Goal: Check status: Check status

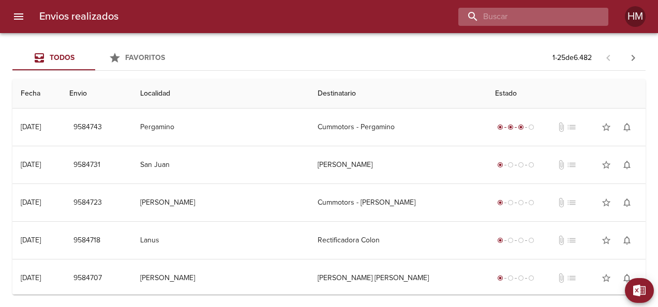
click at [536, 23] on input "buscar" at bounding box center [524, 17] width 132 height 18
paste input "65908"
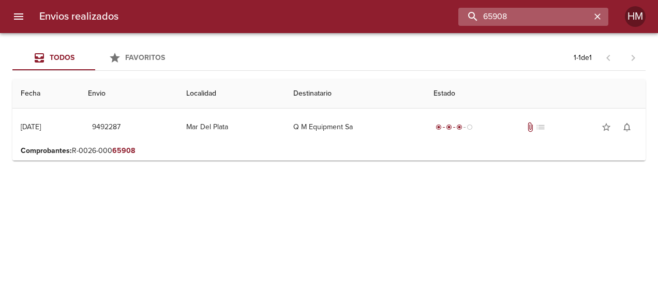
drag, startPoint x: 521, startPoint y: 18, endPoint x: 468, endPoint y: 9, distance: 53.5
click at [468, 9] on input "65908" at bounding box center [524, 17] width 132 height 18
paste input "3302"
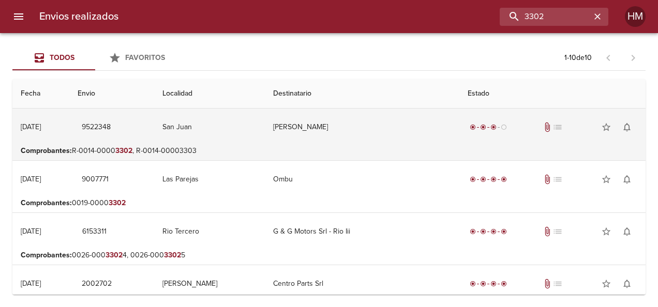
click at [396, 137] on td "[PERSON_NAME]" at bounding box center [362, 127] width 195 height 37
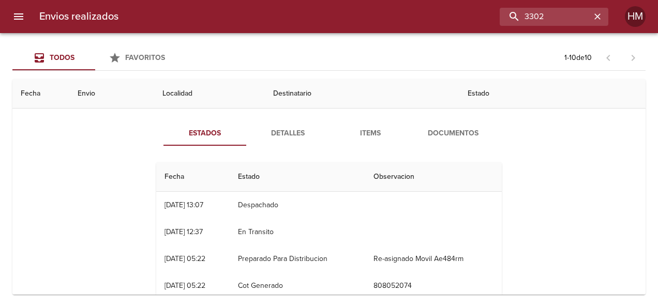
scroll to position [155, 0]
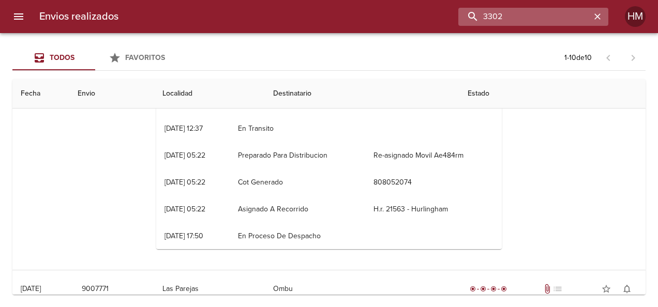
click at [543, 24] on input "3302" at bounding box center [524, 17] width 132 height 18
paste input "66276"
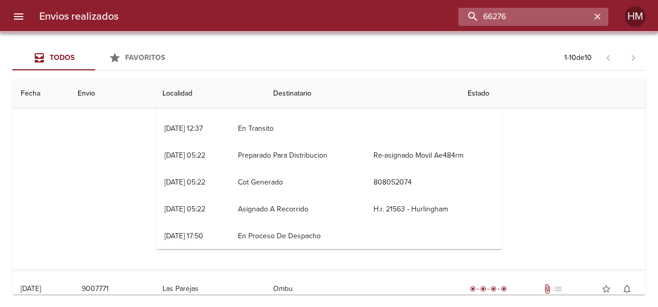
scroll to position [0, 0]
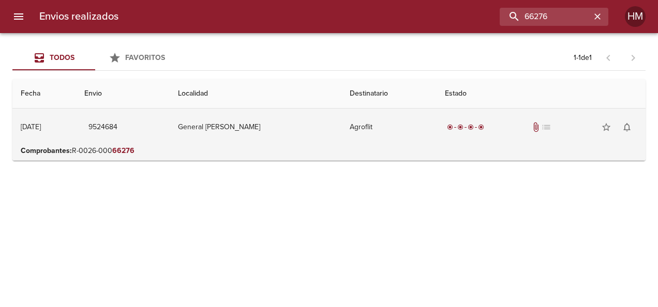
click at [368, 132] on td "Agroflit" at bounding box center [388, 127] width 95 height 37
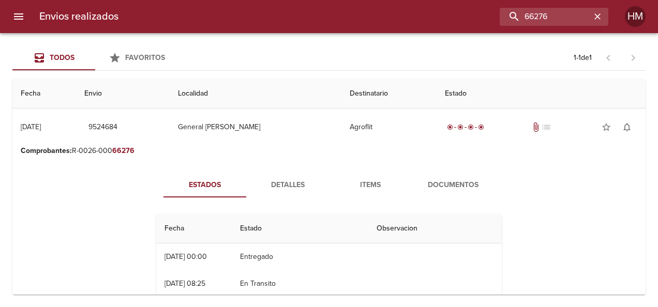
click at [275, 187] on span "Detalles" at bounding box center [287, 185] width 70 height 13
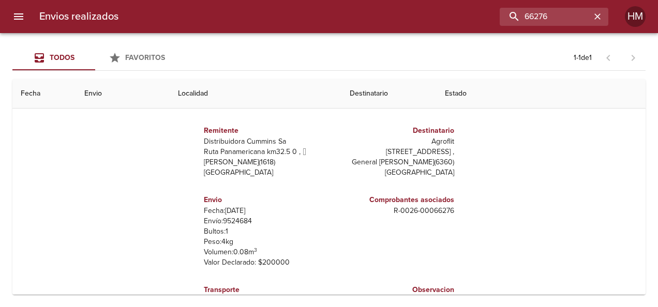
scroll to position [103, 0]
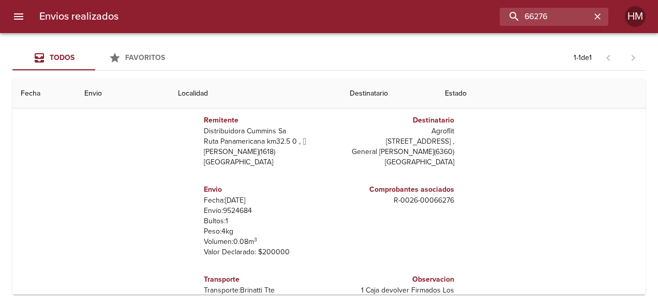
click at [239, 209] on p "Envío: 9524684" at bounding box center [264, 211] width 121 height 10
copy p "9524684"
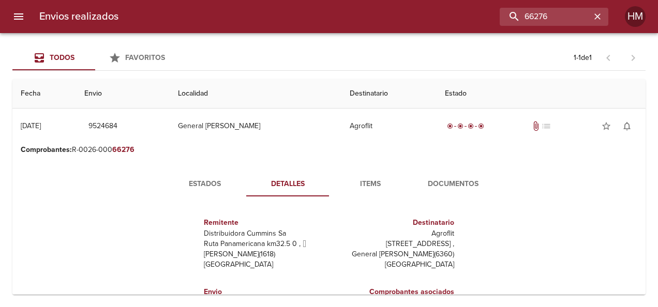
scroll to position [0, 0]
click at [377, 186] on span "Items" at bounding box center [370, 185] width 70 height 13
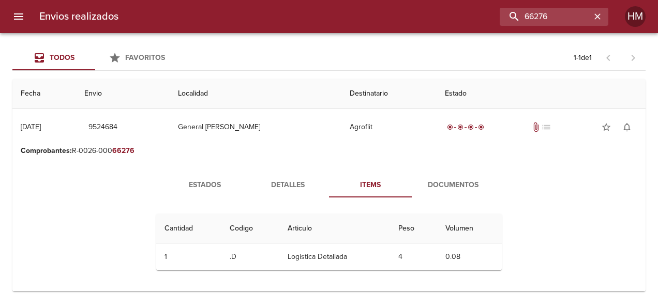
click at [208, 175] on button "Estados" at bounding box center [204, 185] width 83 height 25
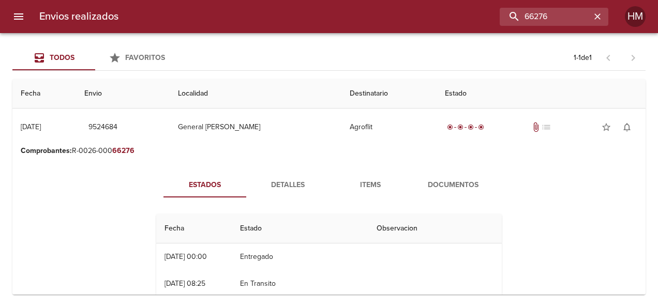
click at [277, 182] on span "Detalles" at bounding box center [287, 185] width 70 height 13
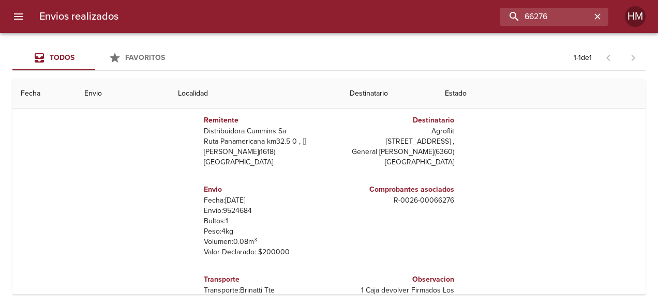
scroll to position [52, 0]
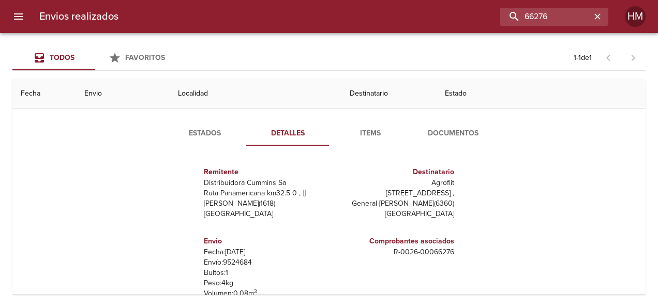
click at [210, 128] on span "Estados" at bounding box center [205, 133] width 70 height 13
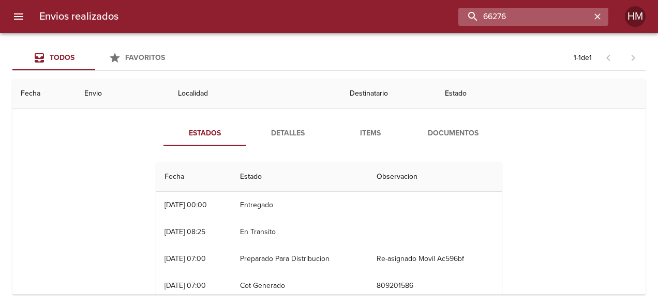
click at [536, 23] on input "66276" at bounding box center [524, 17] width 132 height 18
click at [540, 17] on input "66276" at bounding box center [524, 17] width 132 height 18
paste input "2"
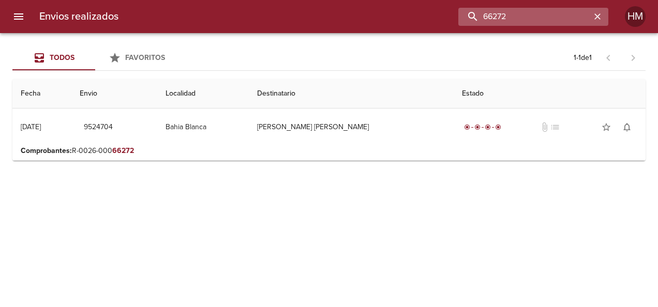
scroll to position [0, 0]
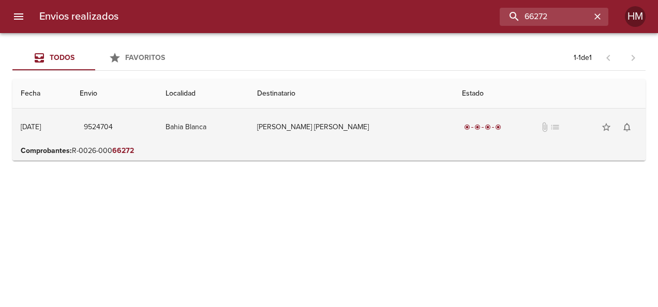
click at [388, 138] on td "[PERSON_NAME] [PERSON_NAME]" at bounding box center [351, 127] width 205 height 37
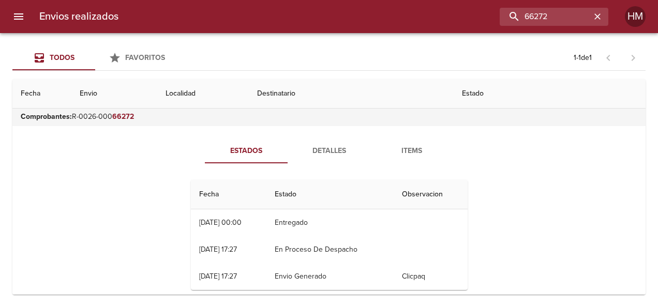
scroll to position [50, 0]
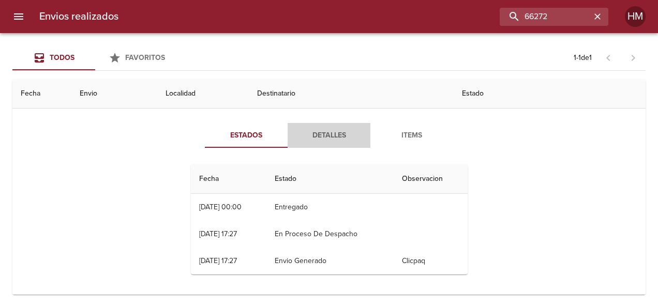
click at [328, 134] on span "Detalles" at bounding box center [329, 135] width 70 height 13
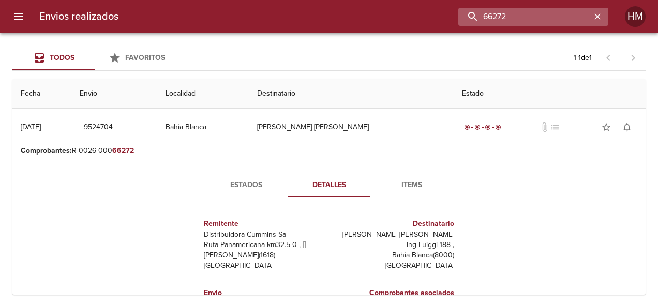
click at [547, 17] on input "66272" at bounding box center [524, 17] width 132 height 18
paste input "314"
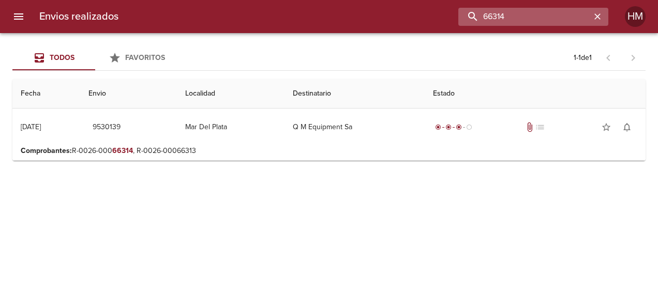
click at [518, 11] on input "66314" at bounding box center [524, 17] width 132 height 18
click at [519, 11] on input "66314" at bounding box center [524, 17] width 132 height 18
paste input "4"
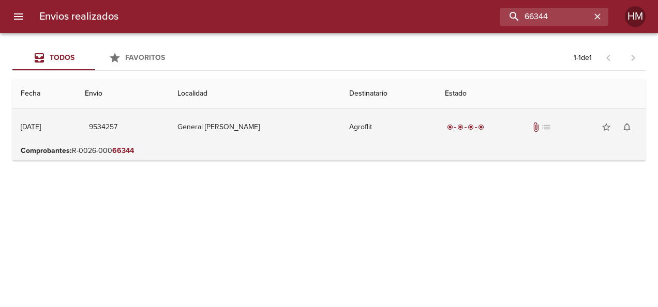
click at [385, 117] on td "Agroflit" at bounding box center [389, 127] width 96 height 37
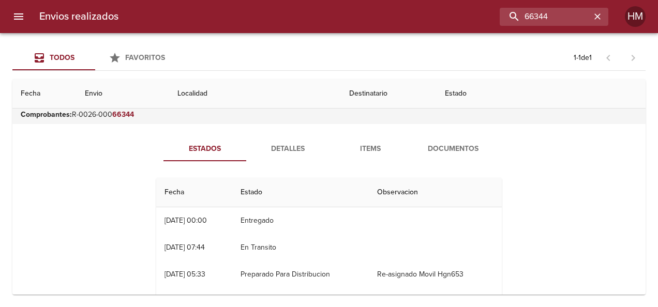
scroll to position [52, 0]
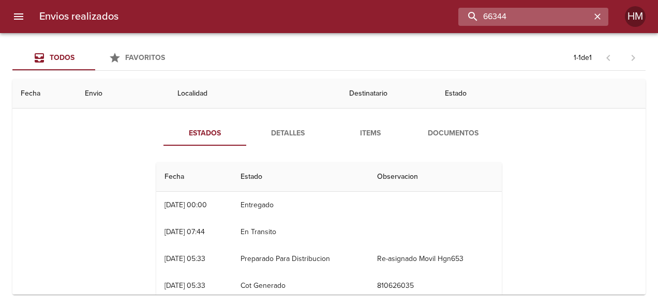
click at [550, 22] on input "66344" at bounding box center [524, 17] width 132 height 18
paste input "45"
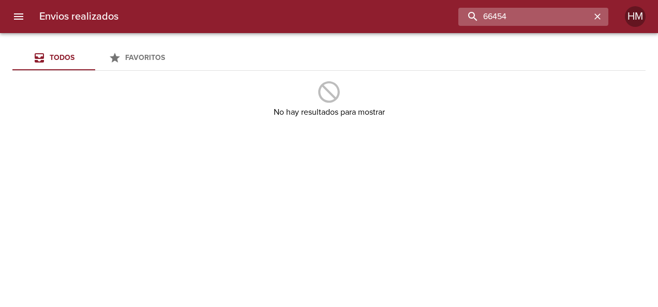
click at [565, 18] on input "66454" at bounding box center [524, 17] width 132 height 18
paste input "49"
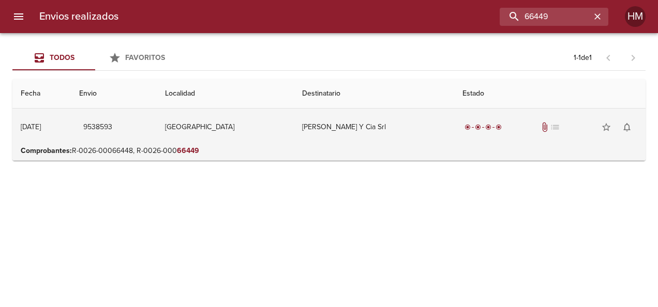
click at [398, 131] on td "[PERSON_NAME] Y Cia Srl" at bounding box center [374, 127] width 160 height 37
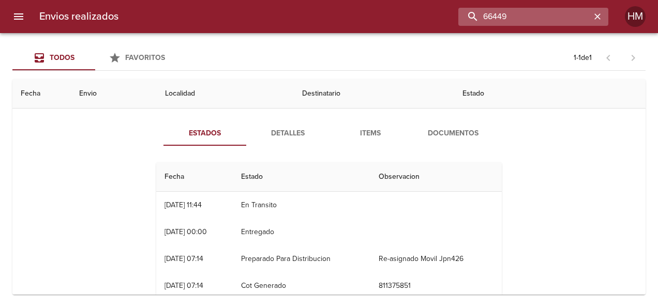
click at [563, 10] on input "66449" at bounding box center [524, 17] width 132 height 18
paste input "50"
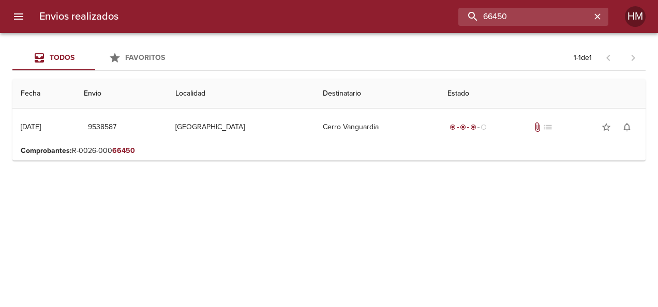
scroll to position [0, 0]
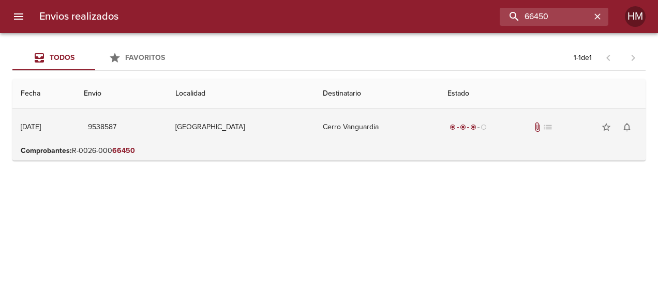
click at [393, 139] on td "Cerro Vanguardia" at bounding box center [377, 127] width 125 height 37
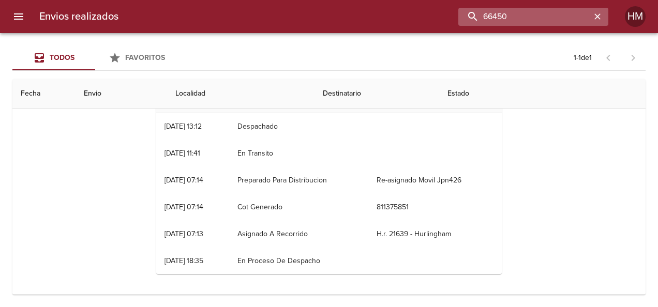
click at [571, 23] on input "66450" at bounding box center [524, 17] width 132 height 18
paste input "26"
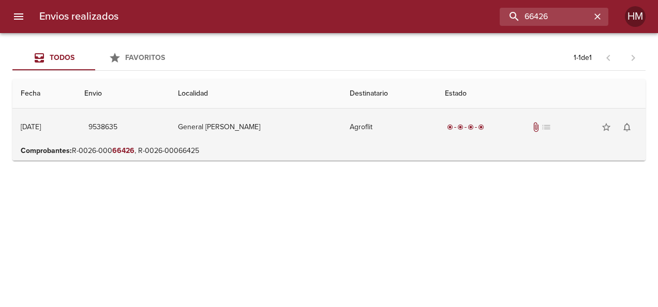
click at [421, 129] on td "Agroflit" at bounding box center [388, 127] width 95 height 37
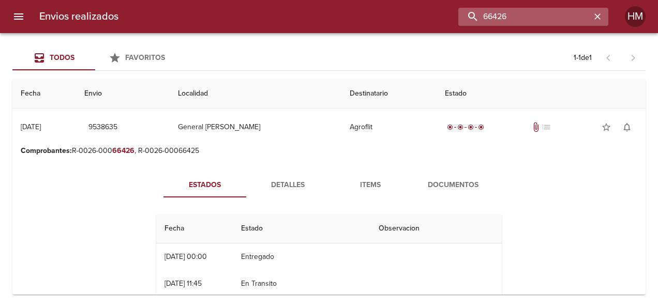
click at [553, 16] on input "66426" at bounding box center [524, 17] width 132 height 18
paste input "313"
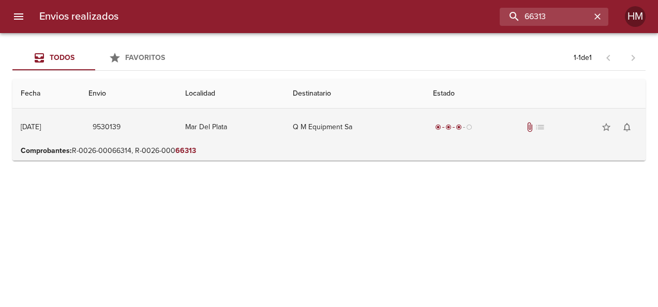
click at [281, 139] on td "Mar Del Plata" at bounding box center [231, 127] width 108 height 37
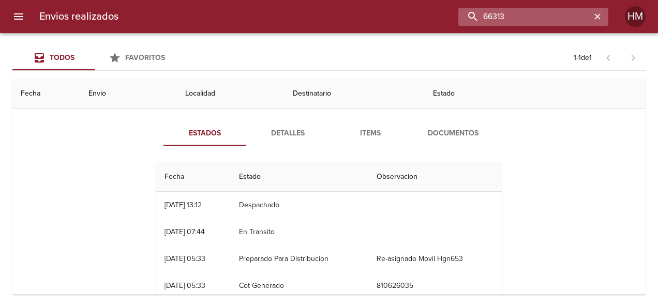
click at [533, 12] on input "66313" at bounding box center [524, 17] width 132 height 18
paste input "534"
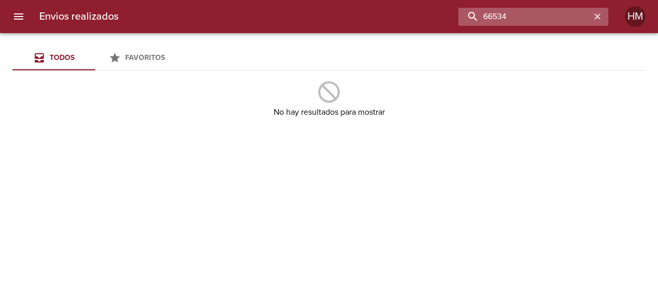
click at [557, 9] on input "66534" at bounding box center [524, 17] width 132 height 18
paste input "68"
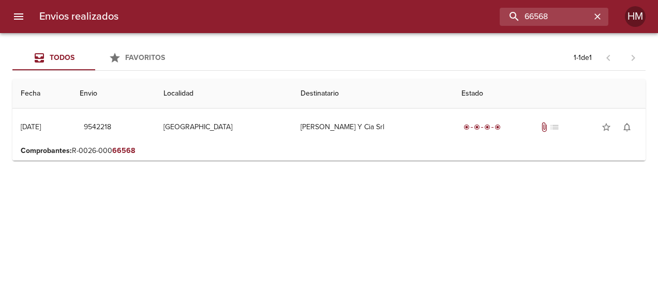
click at [245, 152] on p "Comprobantes : R-0026-000 66568" at bounding box center [329, 151] width 617 height 10
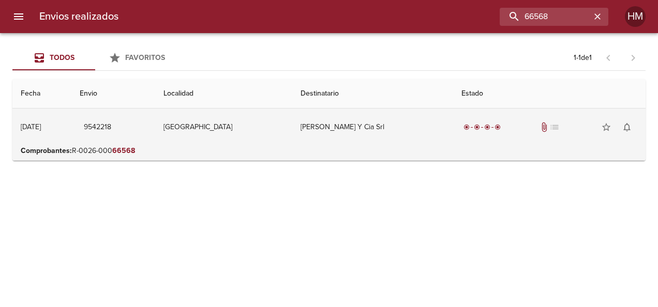
click at [274, 118] on td "[GEOGRAPHIC_DATA]" at bounding box center [224, 127] width 138 height 37
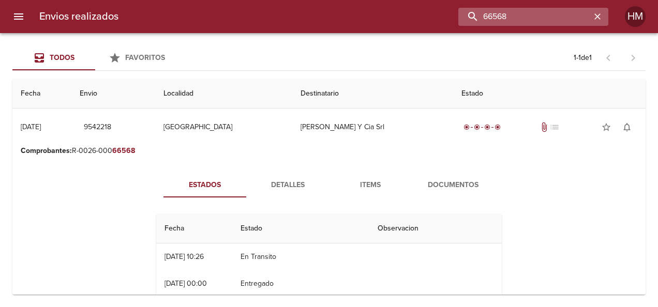
click at [557, 20] on input "66568" at bounding box center [524, 17] width 132 height 18
paste input "16"
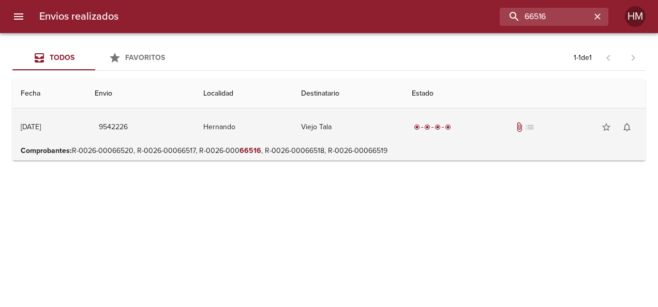
click at [333, 139] on td "Viejo Tala" at bounding box center [348, 127] width 111 height 37
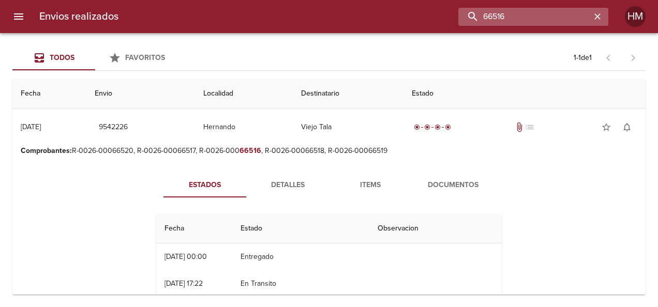
click at [555, 11] on input "66516" at bounding box center [524, 17] width 132 height 18
paste input "491"
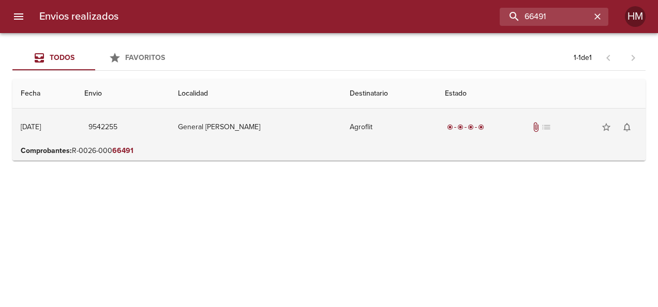
click at [373, 139] on td "Agroflit" at bounding box center [388, 127] width 95 height 37
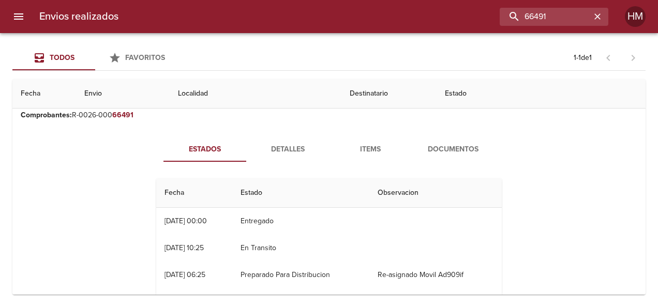
scroll to position [52, 0]
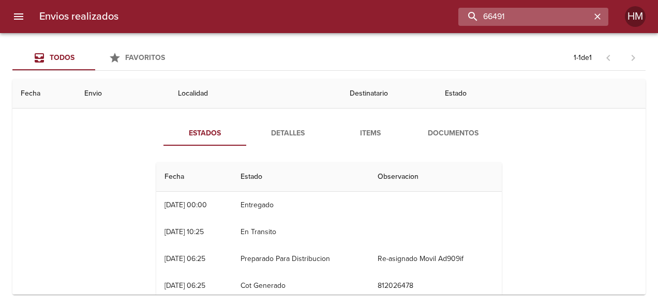
click at [579, 16] on input "66491" at bounding box center [524, 17] width 132 height 18
paste input "3317"
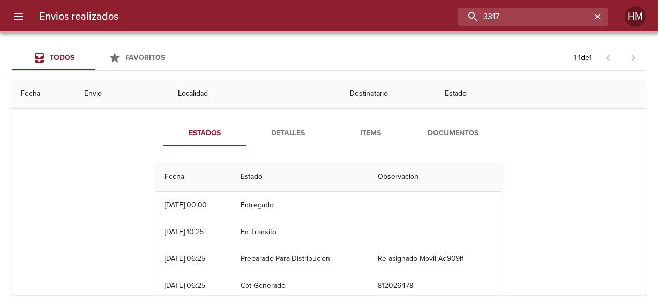
scroll to position [0, 0]
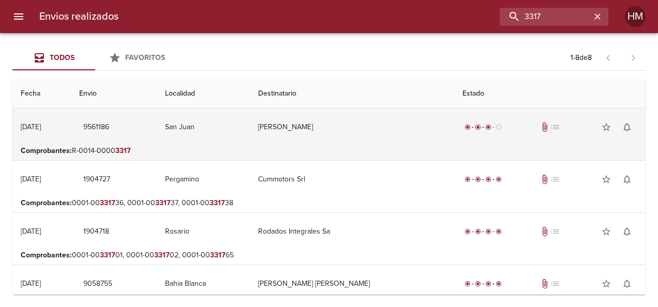
click at [410, 127] on td "[PERSON_NAME]" at bounding box center [352, 127] width 204 height 37
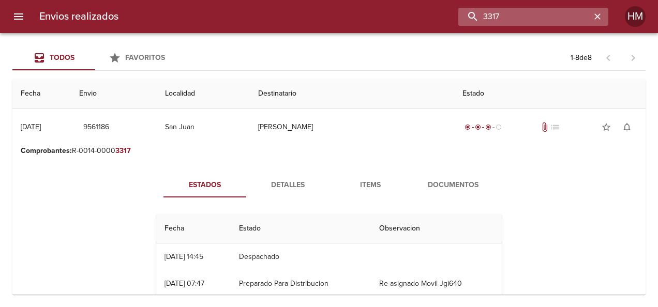
click at [567, 23] on input "3317" at bounding box center [524, 17] width 132 height 18
paste input "66664"
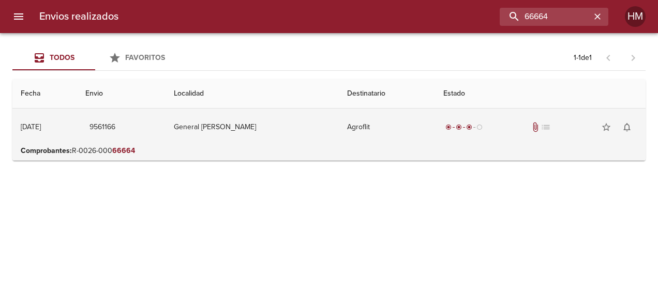
click at [355, 132] on td "Agroflit" at bounding box center [387, 127] width 96 height 37
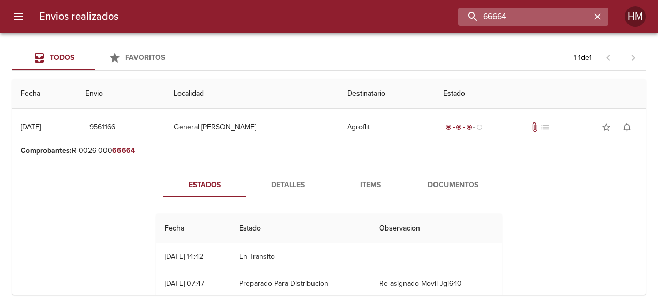
click at [574, 18] on input "66664" at bounding box center [524, 17] width 132 height 18
paste input "0"
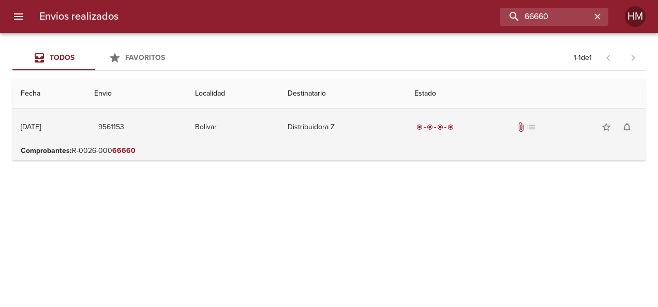
click at [279, 134] on td "Bolivar" at bounding box center [233, 127] width 93 height 37
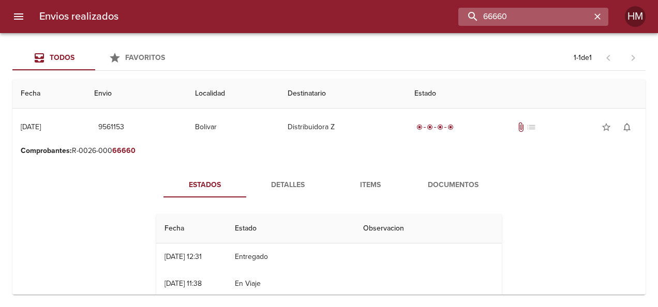
click at [555, 23] on input "66660" at bounding box center [524, 17] width 132 height 18
click at [556, 23] on input "66660" at bounding box center [524, 17] width 132 height 18
click at [538, 16] on input "66660" at bounding box center [524, 17] width 132 height 18
paste input "81"
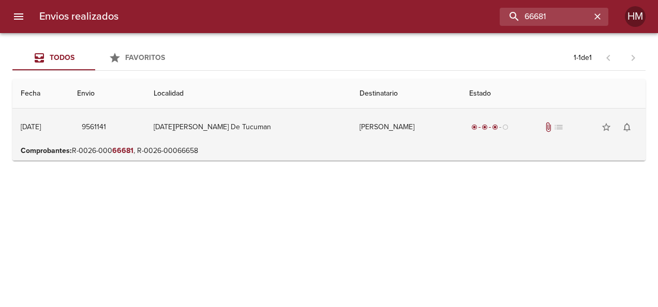
click at [351, 132] on td "[PERSON_NAME]" at bounding box center [406, 127] width 110 height 37
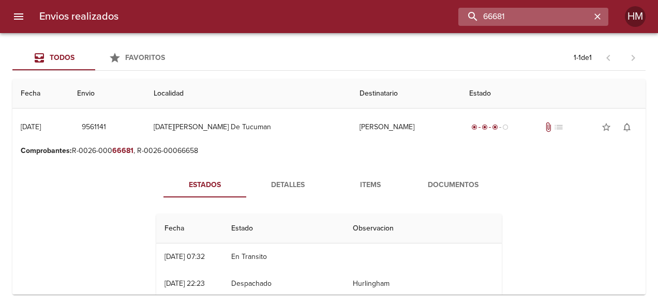
click at [531, 18] on input "66681" at bounding box center [524, 17] width 132 height 18
paste input "0"
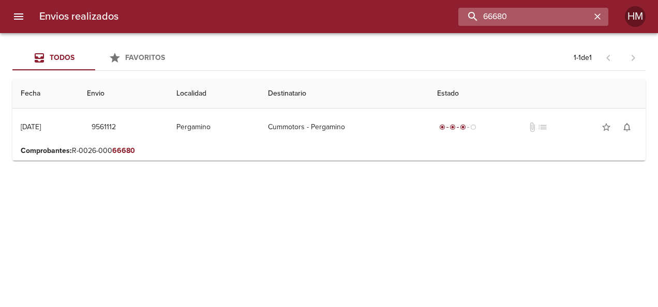
click at [511, 19] on input "66680" at bounding box center [524, 17] width 132 height 18
paste input "2"
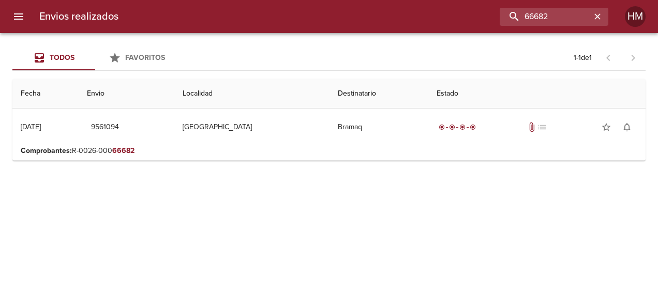
click at [319, 151] on p "Comprobantes : R-0026-000 66682" at bounding box center [329, 151] width 617 height 10
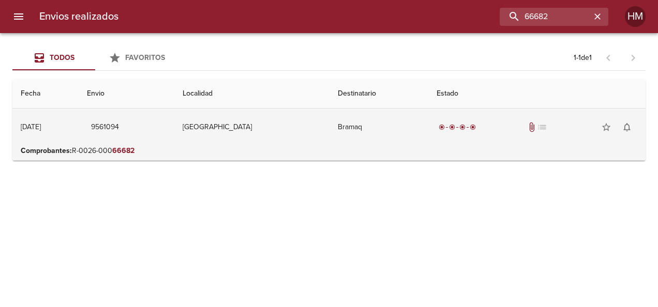
click at [293, 127] on td "[GEOGRAPHIC_DATA]" at bounding box center [251, 127] width 155 height 37
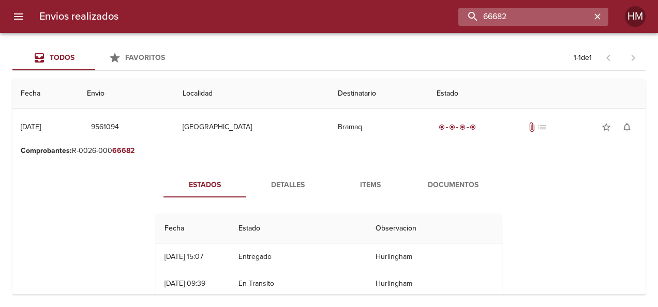
click at [542, 11] on input "66682" at bounding box center [524, 17] width 132 height 18
paste input "5"
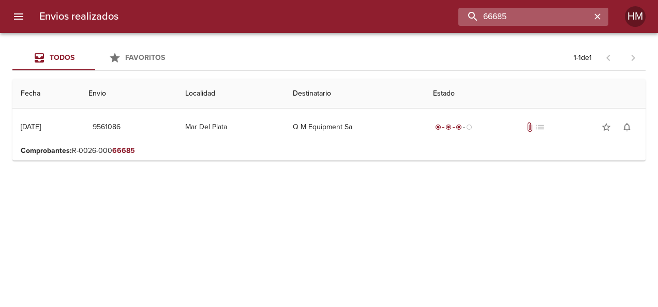
click at [541, 19] on input "66685" at bounding box center [524, 17] width 132 height 18
paste input "3"
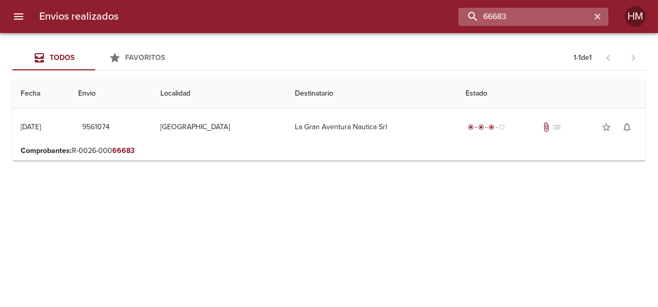
click at [561, 16] on input "66683" at bounding box center [524, 17] width 132 height 18
paste input "90"
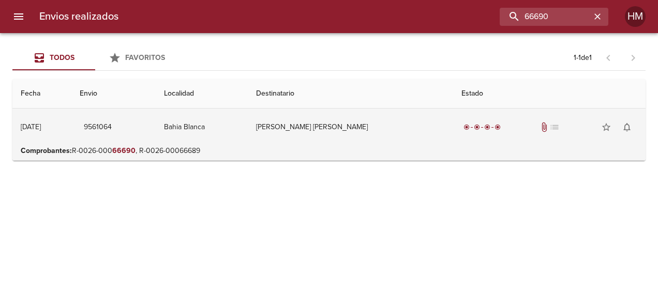
click at [350, 142] on td "[PERSON_NAME] [PERSON_NAME]" at bounding box center [350, 127] width 205 height 37
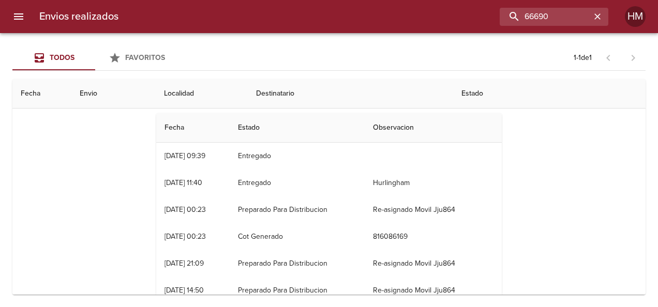
scroll to position [103, 0]
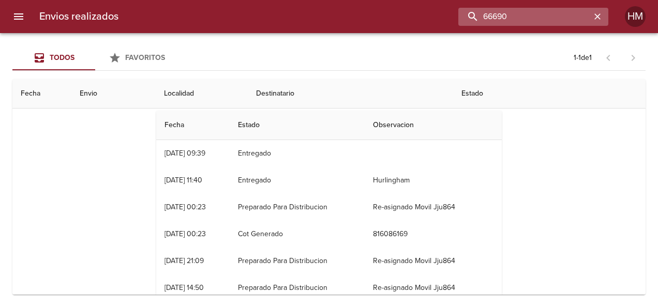
click at [543, 14] on input "66690" at bounding box center [524, 17] width 132 height 18
paste input "5"
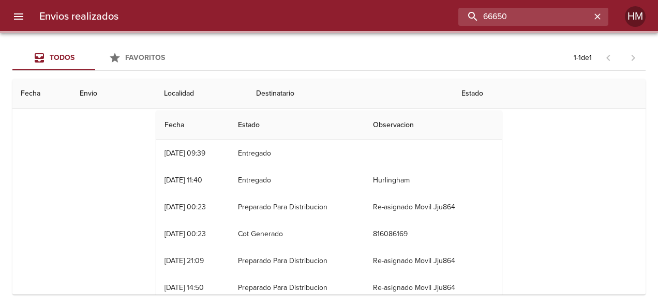
scroll to position [0, 0]
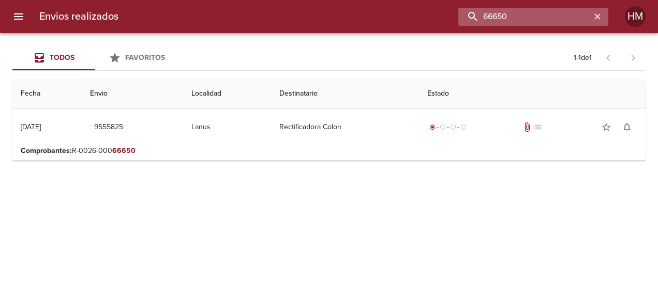
click at [546, 11] on input "66650" at bounding box center [524, 17] width 132 height 18
paste input "2"
click at [551, 18] on input "66652" at bounding box center [524, 17] width 132 height 18
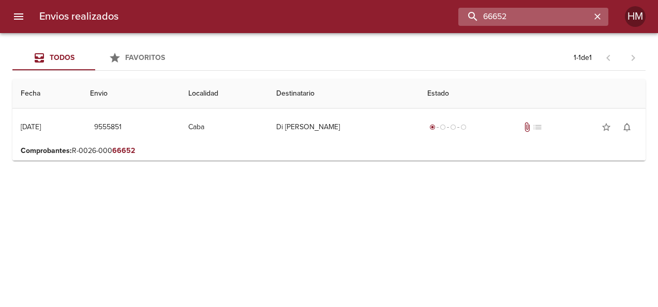
paste input "720"
click at [565, 15] on input "66720" at bounding box center [524, 17] width 132 height 18
paste input "31"
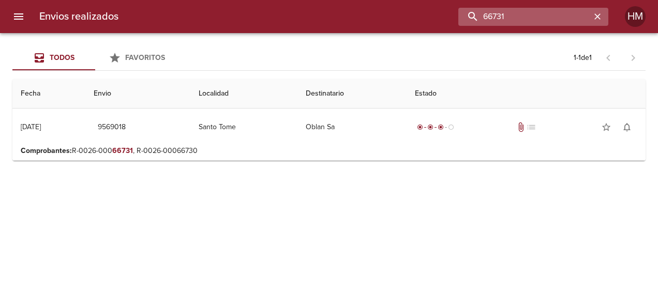
click at [557, 20] on input "66731" at bounding box center [524, 17] width 132 height 18
paste input "460"
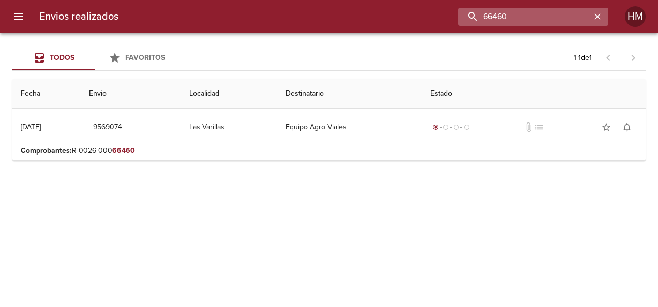
click at [538, 12] on input "66460" at bounding box center [524, 17] width 132 height 18
paste input "718"
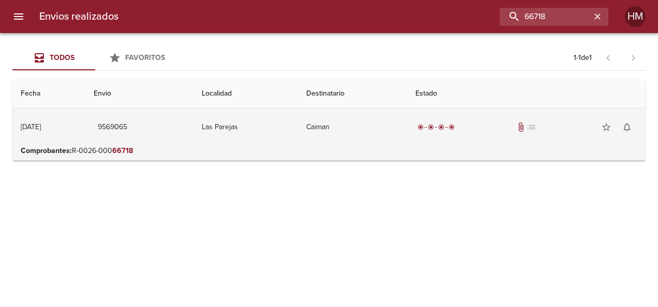
click at [322, 122] on td "Caiman" at bounding box center [352, 127] width 109 height 37
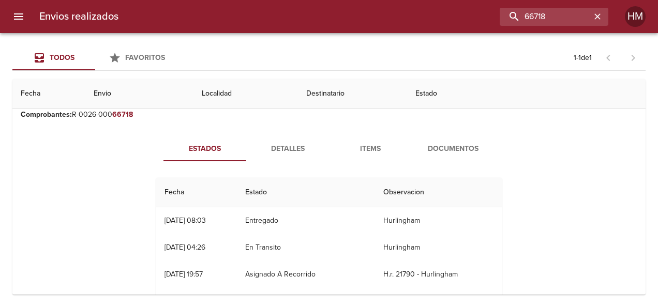
scroll to position [52, 0]
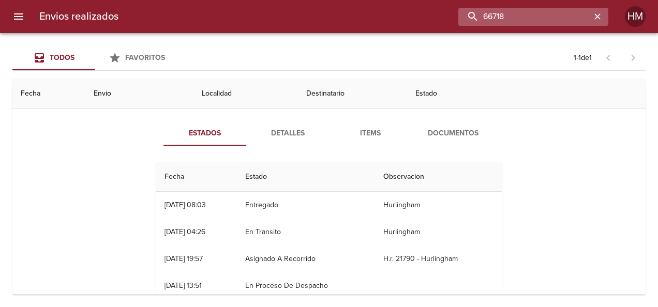
click at [553, 16] on input "66718" at bounding box center [524, 17] width 132 height 18
paste input "9525065"
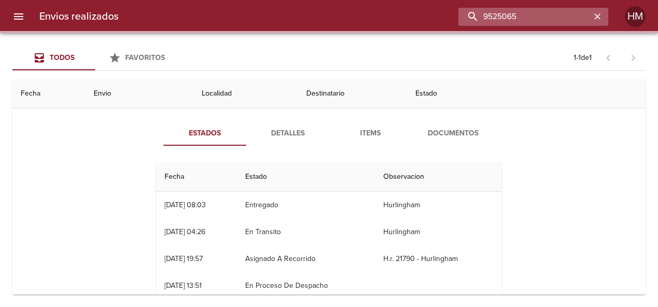
scroll to position [0, 0]
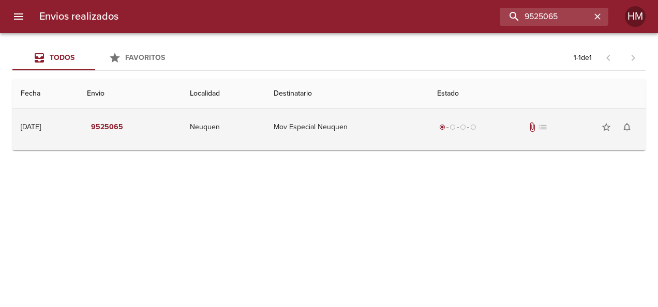
click at [265, 125] on td "Neuquen" at bounding box center [224, 127] width 84 height 37
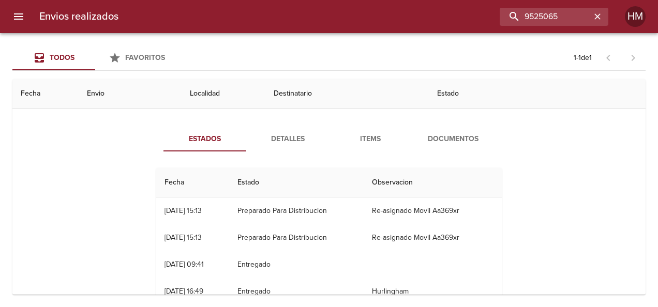
scroll to position [52, 0]
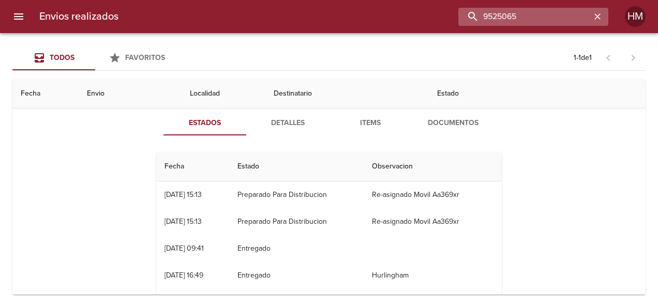
click at [565, 12] on input "9525065" at bounding box center [524, 17] width 132 height 18
paste input "66720"
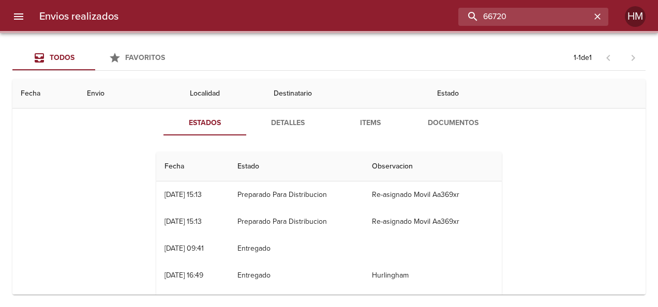
scroll to position [0, 0]
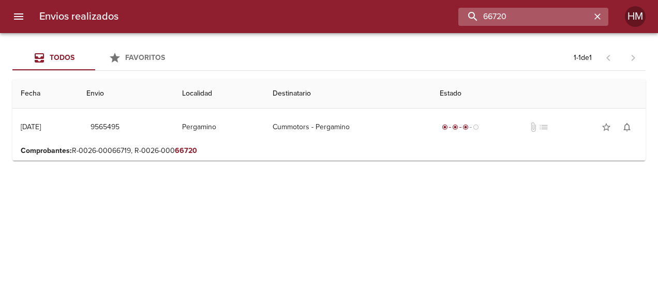
click at [503, 20] on input "66720" at bounding box center [524, 17] width 132 height 18
paste input "31"
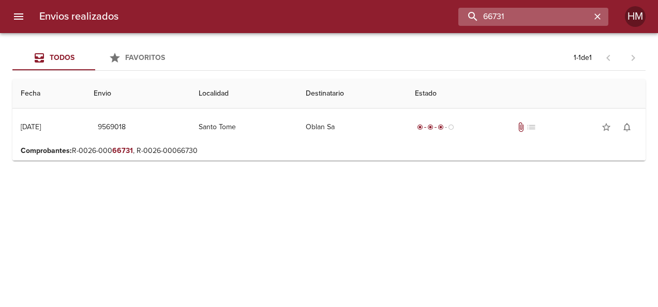
click at [553, 21] on input "66731" at bounding box center [524, 17] width 132 height 18
paste input "460"
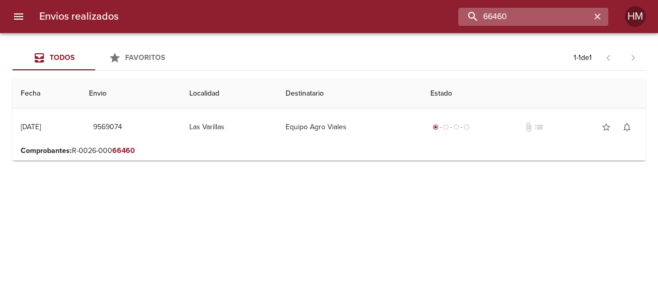
click at [527, 22] on input "66460" at bounding box center [524, 17] width 132 height 18
paste input "181"
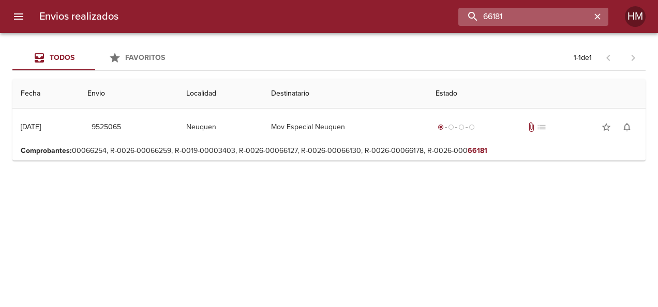
click at [525, 16] on input "66181" at bounding box center [524, 17] width 132 height 18
paste input "332"
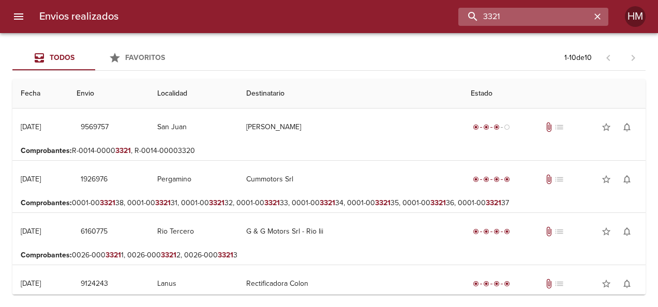
click at [515, 10] on input "3321" at bounding box center [524, 17] width 132 height 18
paste input "2"
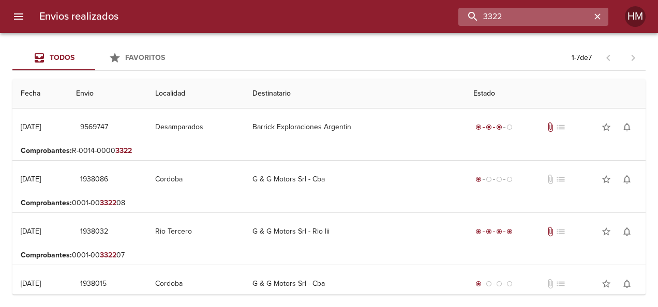
click at [510, 16] on input "3322" at bounding box center [524, 17] width 132 height 18
paste input "66797"
type input "66797"
